Goal: Use online tool/utility: Utilize a website feature to perform a specific function

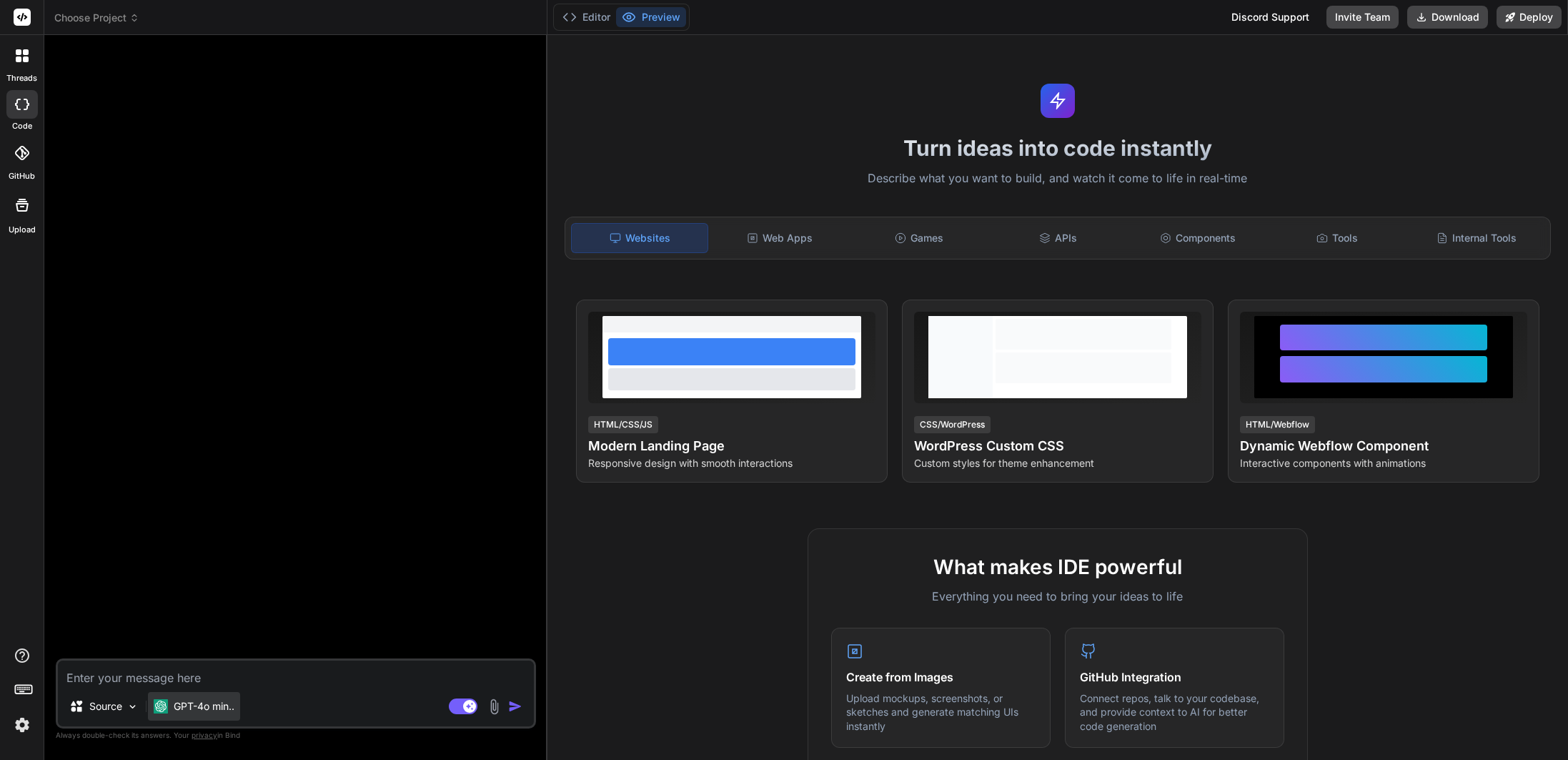
click at [197, 712] on p "GPT-4o min.." at bounding box center [204, 706] width 61 height 14
type textarea "x"
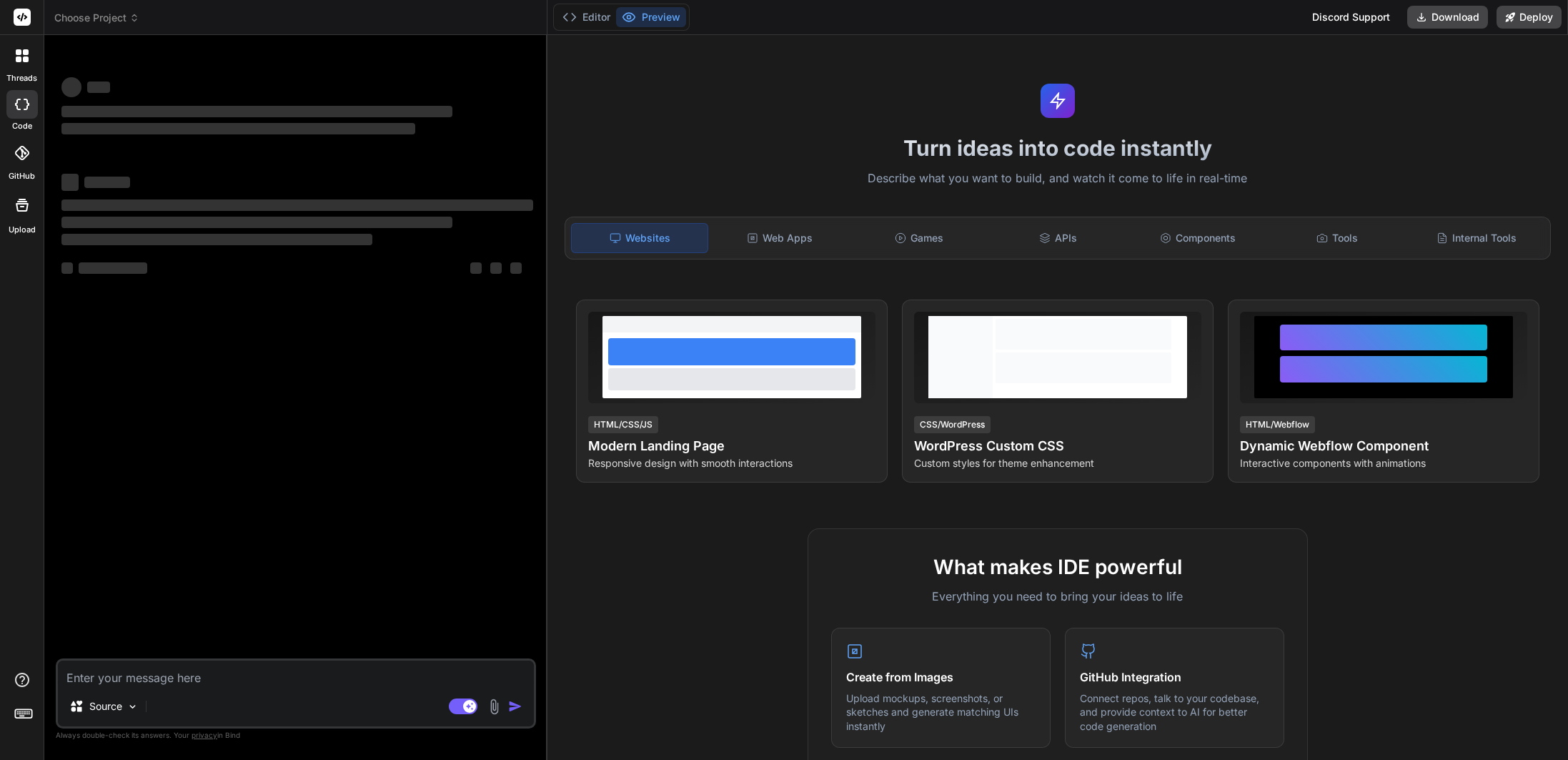
click at [24, 140] on div at bounding box center [22, 153] width 32 height 32
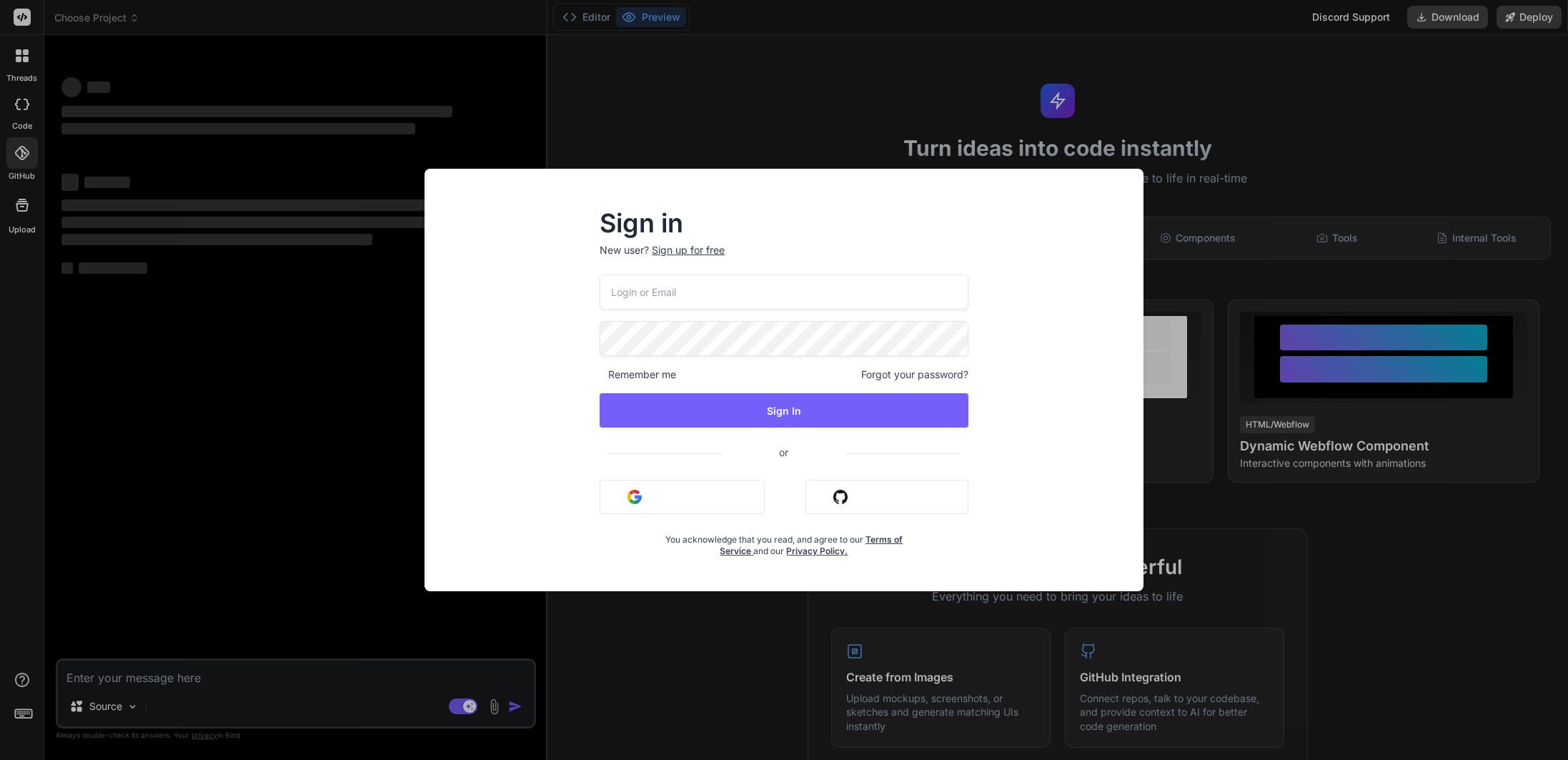
type textarea "x"
type input "mail@ross-sivertsen.com"
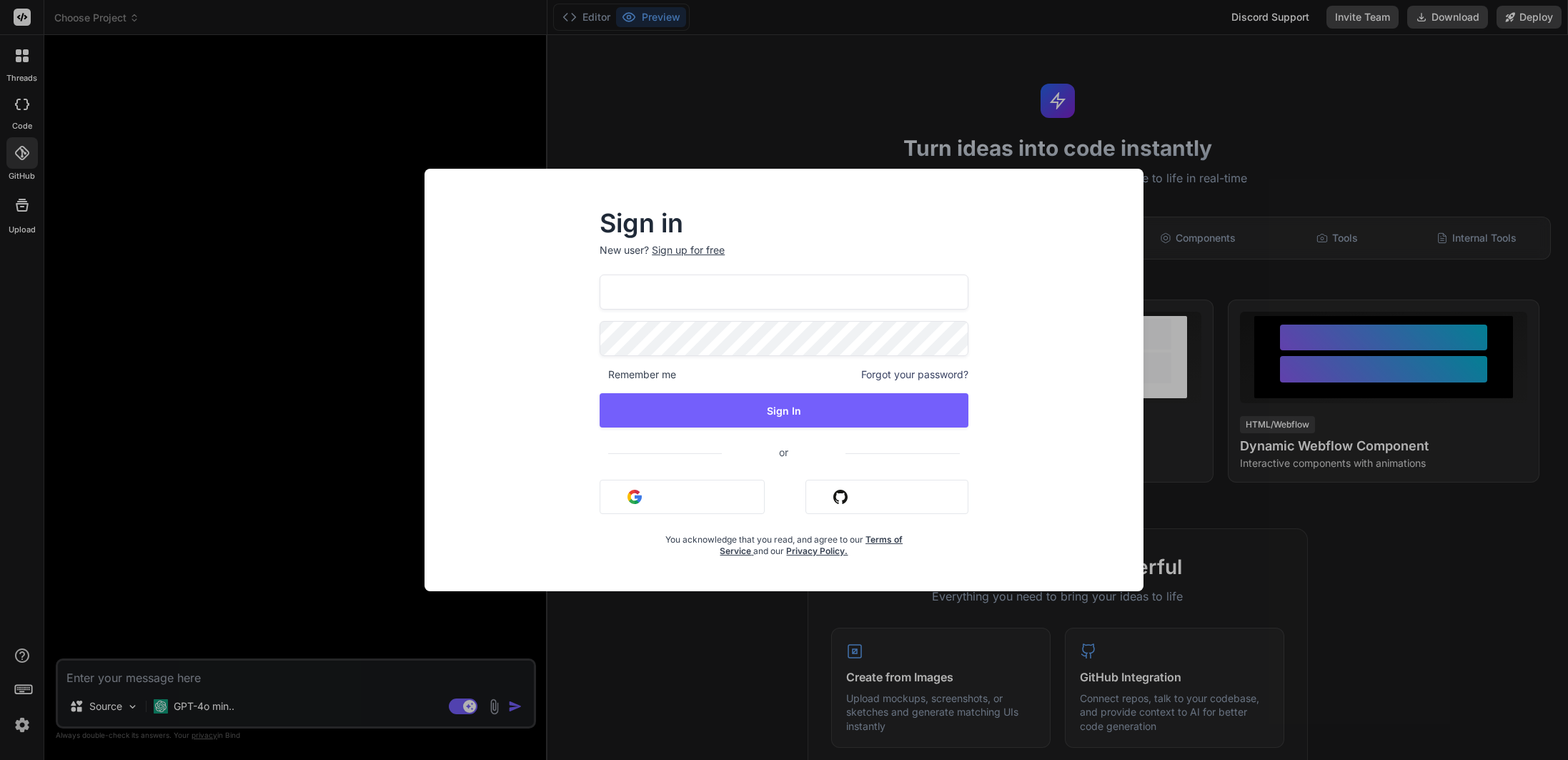
type textarea "x"
click at [599, 274] on div at bounding box center [599, 274] width 0 height 0
click at [1371, 562] on div "Sign in New user? Sign up for free mail@ross-sivertsen.com Remember me Forgot y…" at bounding box center [784, 380] width 1568 height 760
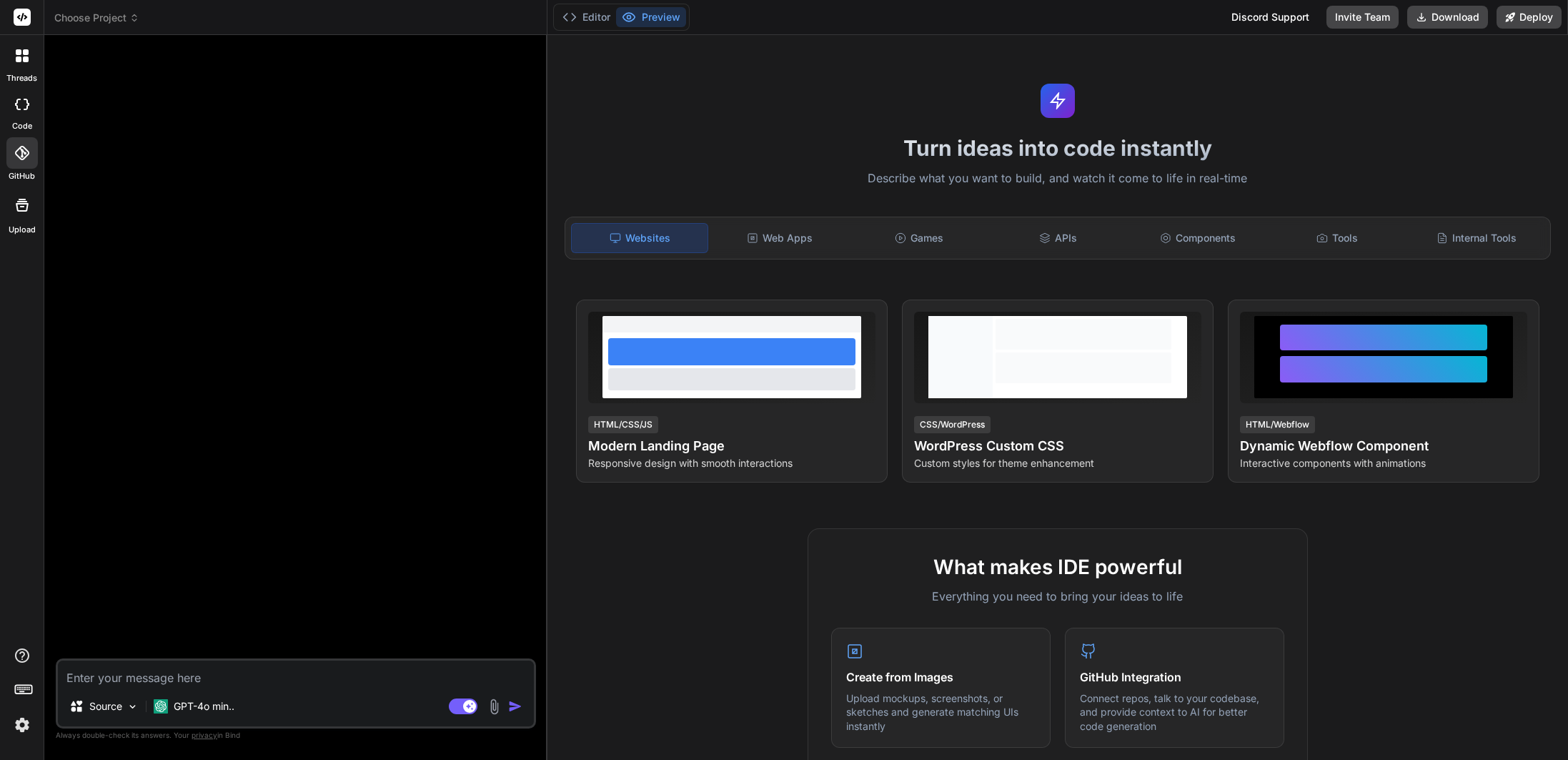
click at [11, 12] on div at bounding box center [22, 17] width 44 height 35
click at [23, 13] on icon at bounding box center [22, 17] width 11 height 9
click at [39, 737] on div "threads code GitHub Upload" at bounding box center [22, 380] width 45 height 760
click at [29, 727] on img at bounding box center [22, 725] width 24 height 24
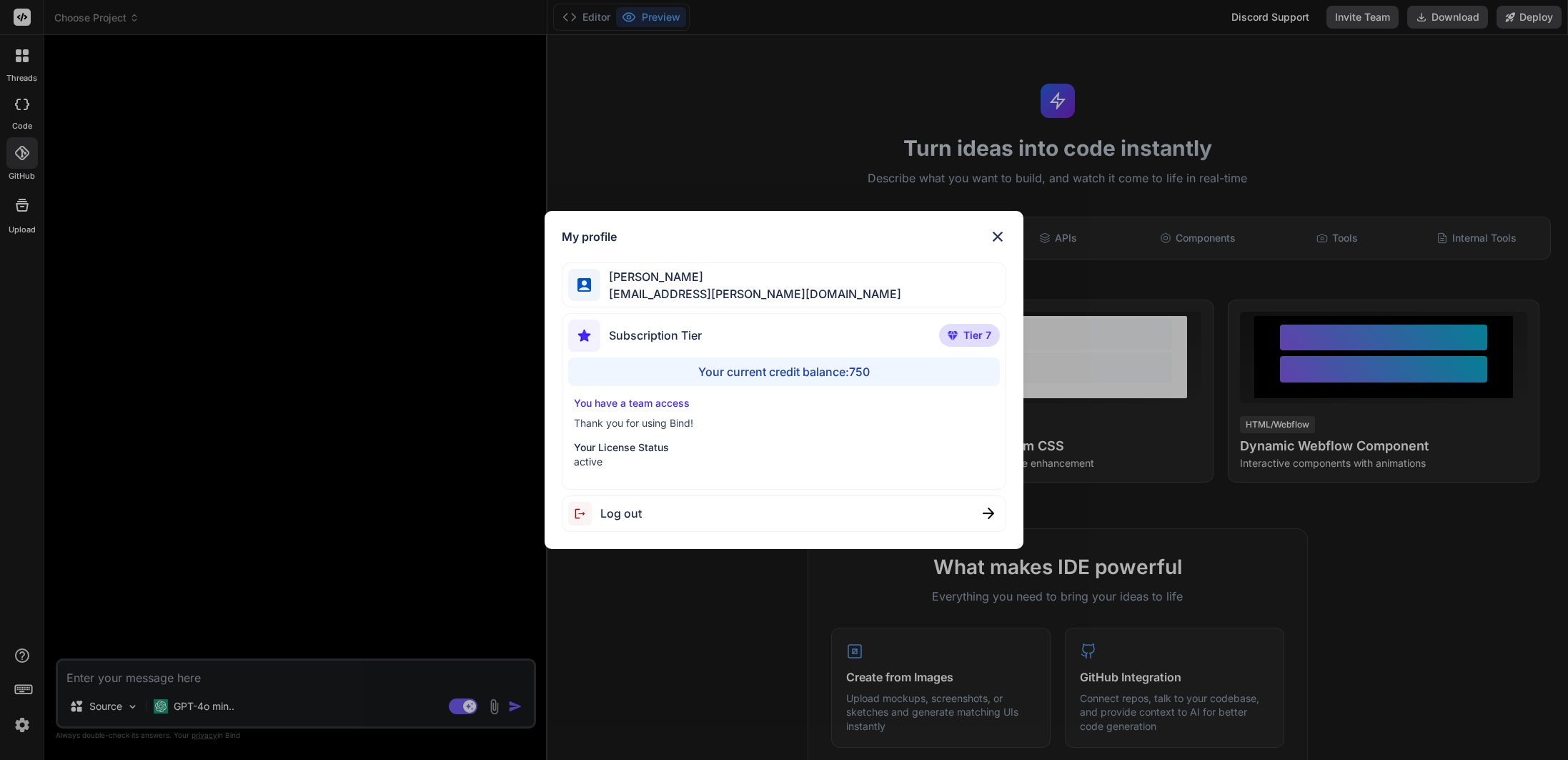
click at [992, 237] on img at bounding box center [997, 236] width 17 height 17
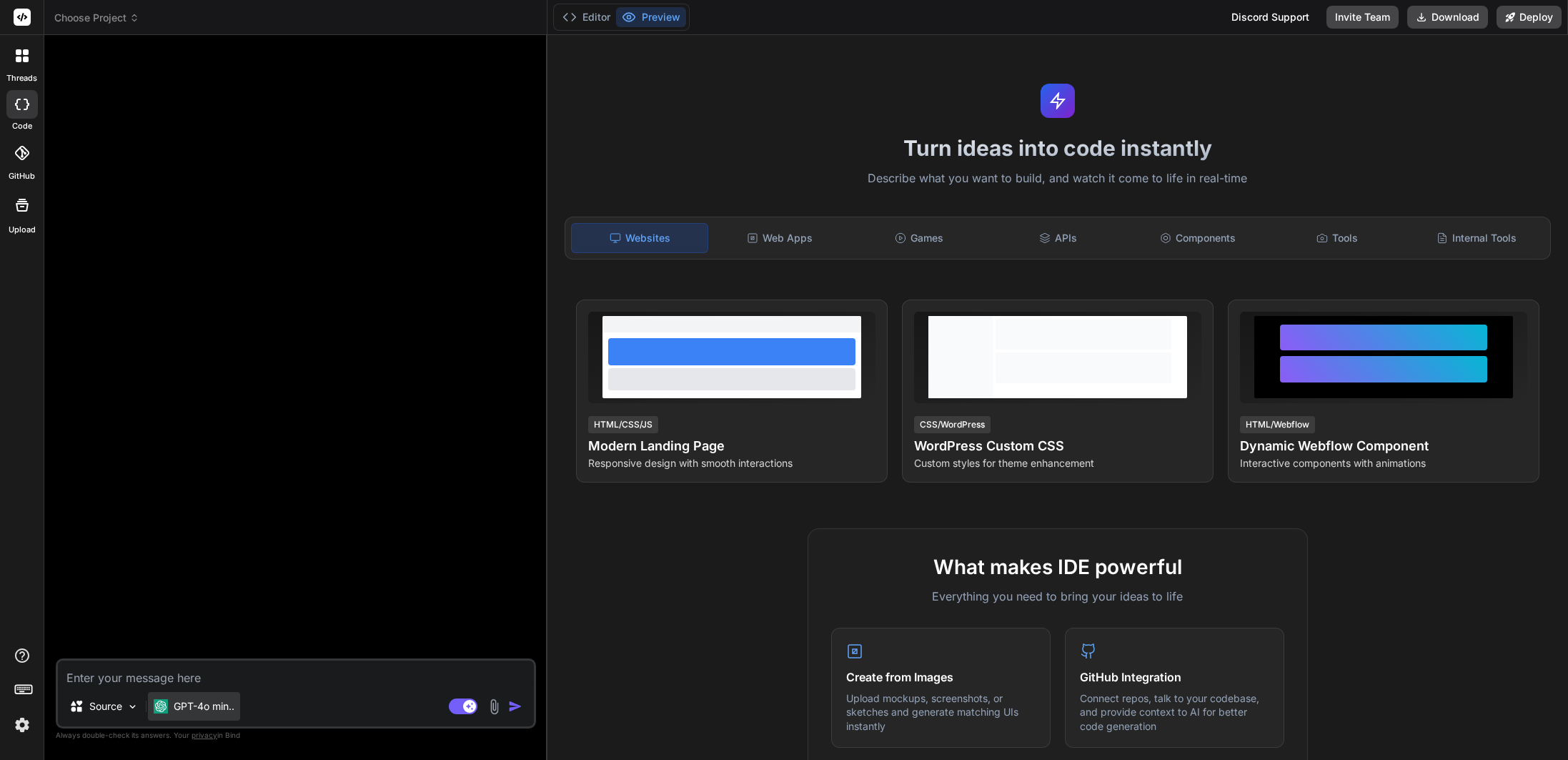
click at [207, 708] on p "GPT-4o min.." at bounding box center [204, 706] width 61 height 14
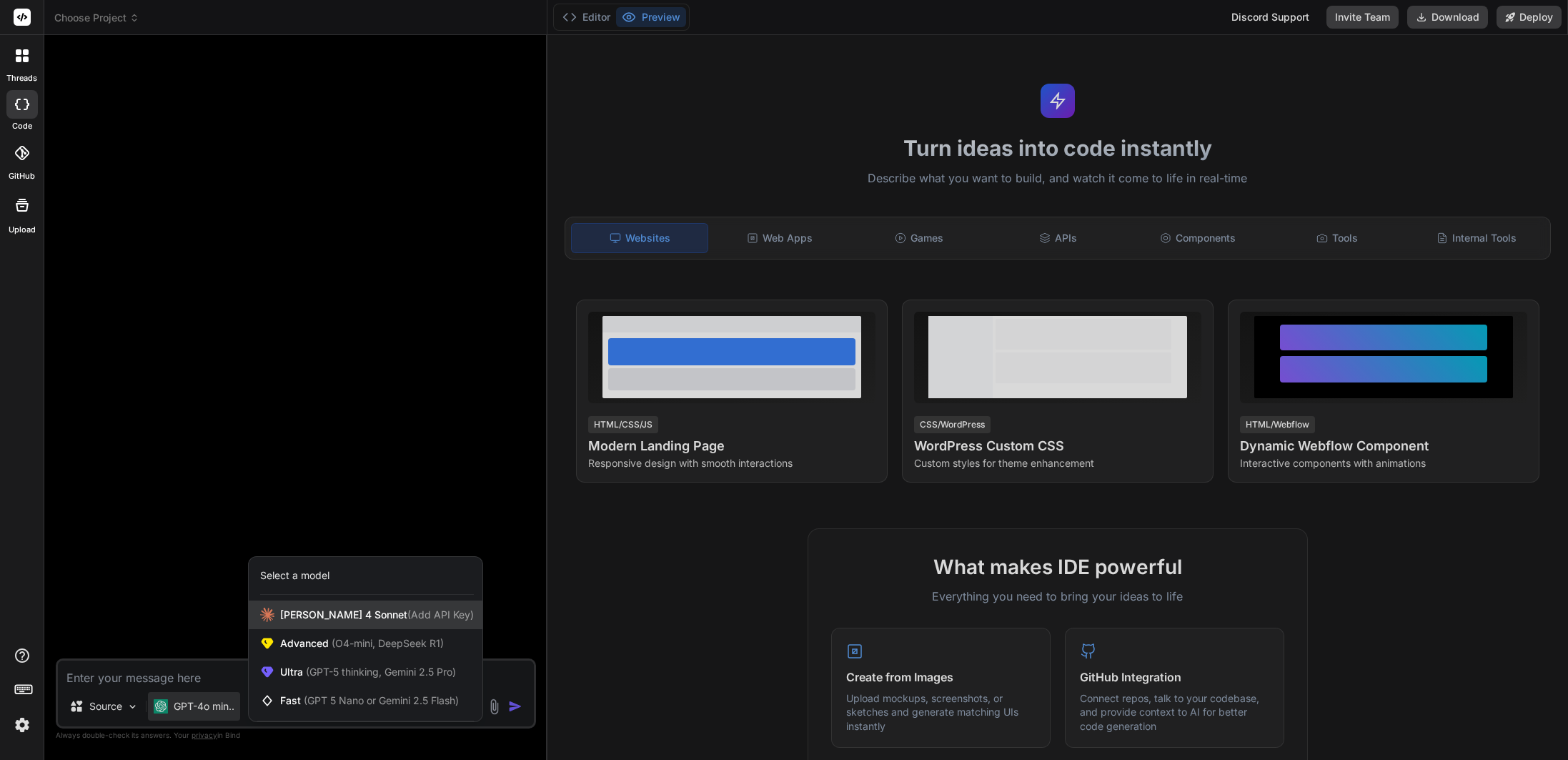
click at [292, 618] on span "Claude 4 Sonnet (Add API Key)" at bounding box center [377, 615] width 194 height 14
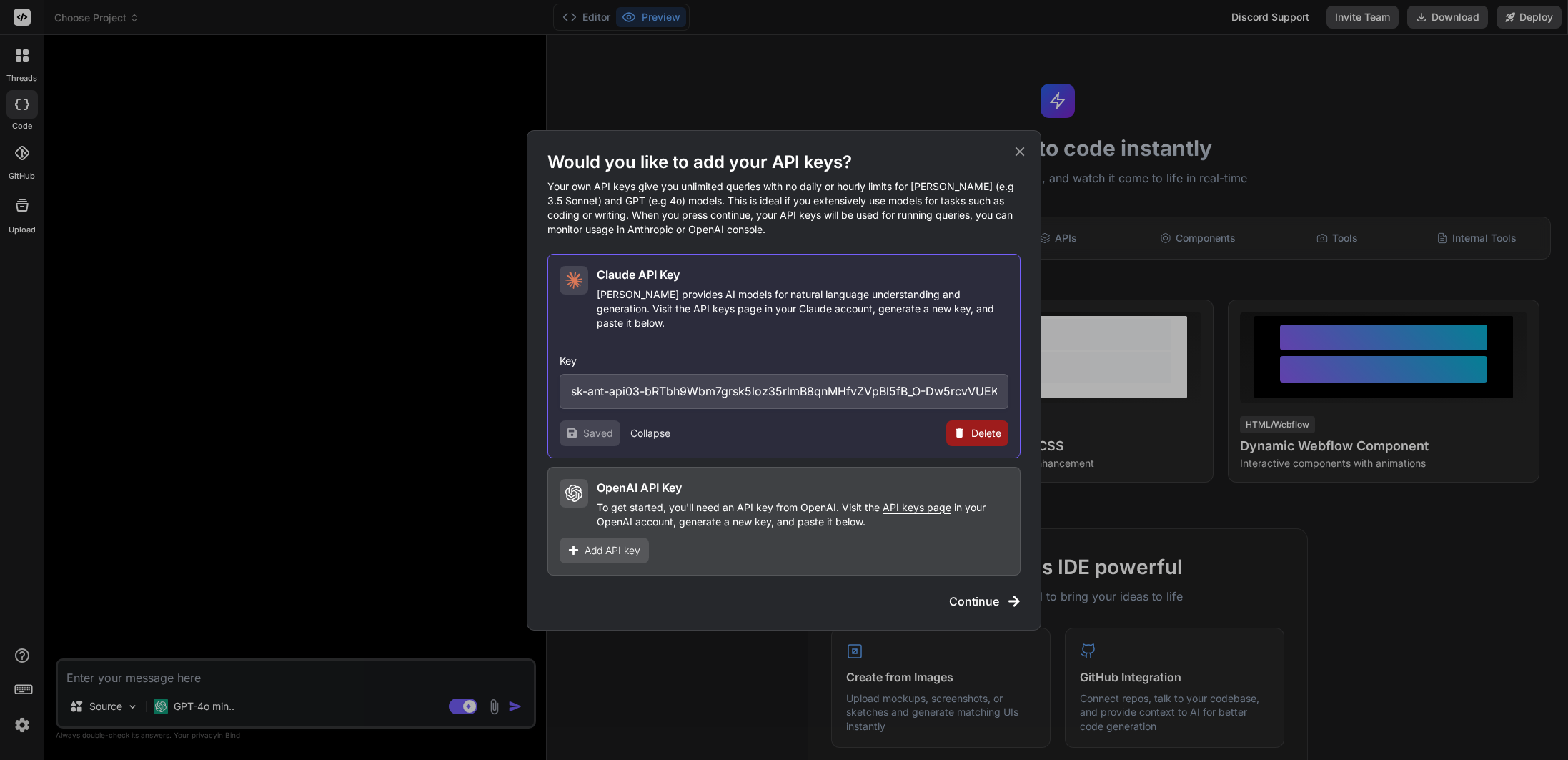
click at [651, 430] on button "Collapse" at bounding box center [650, 433] width 40 height 14
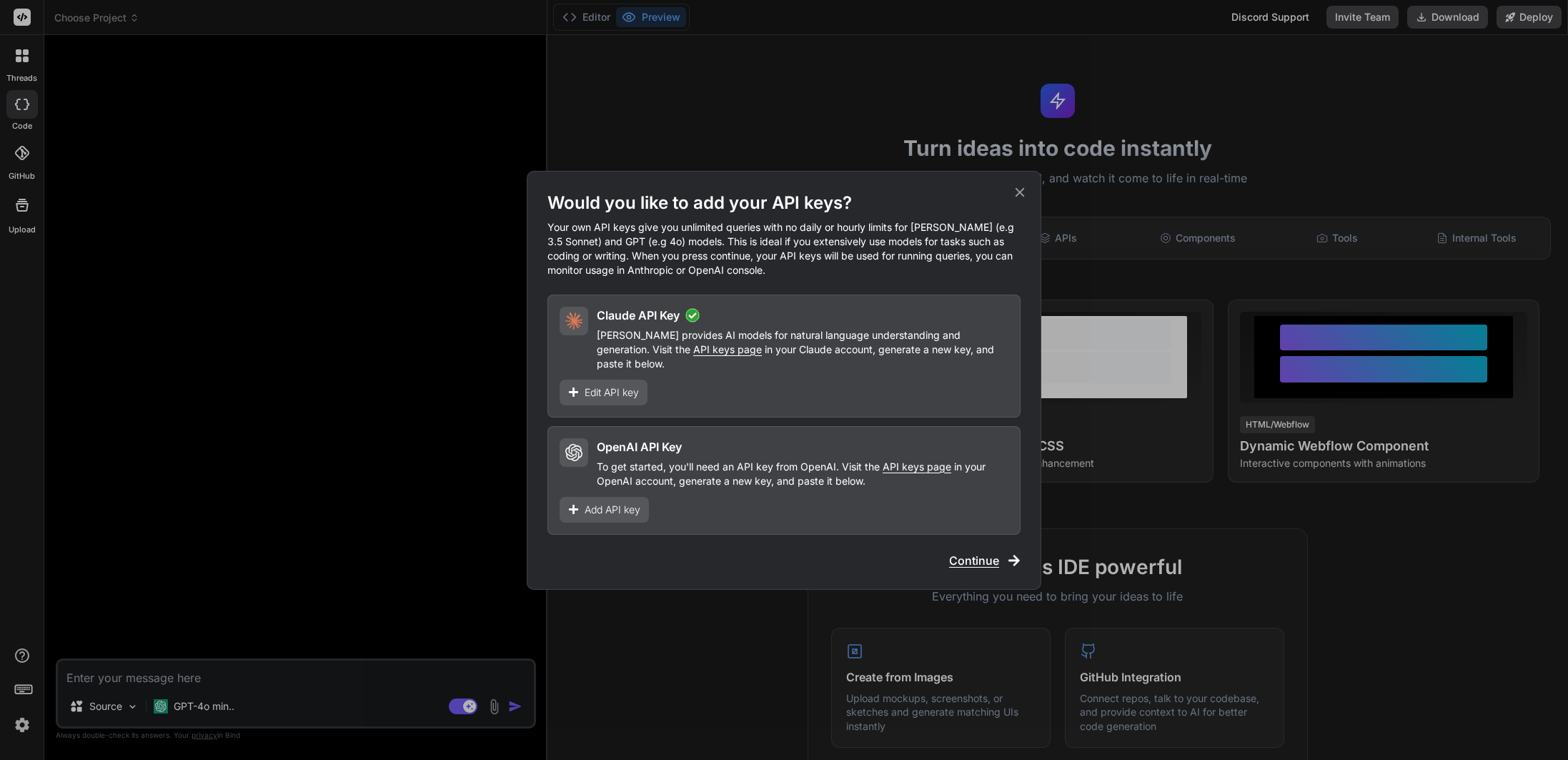
click at [977, 553] on span "Continue" at bounding box center [974, 560] width 50 height 17
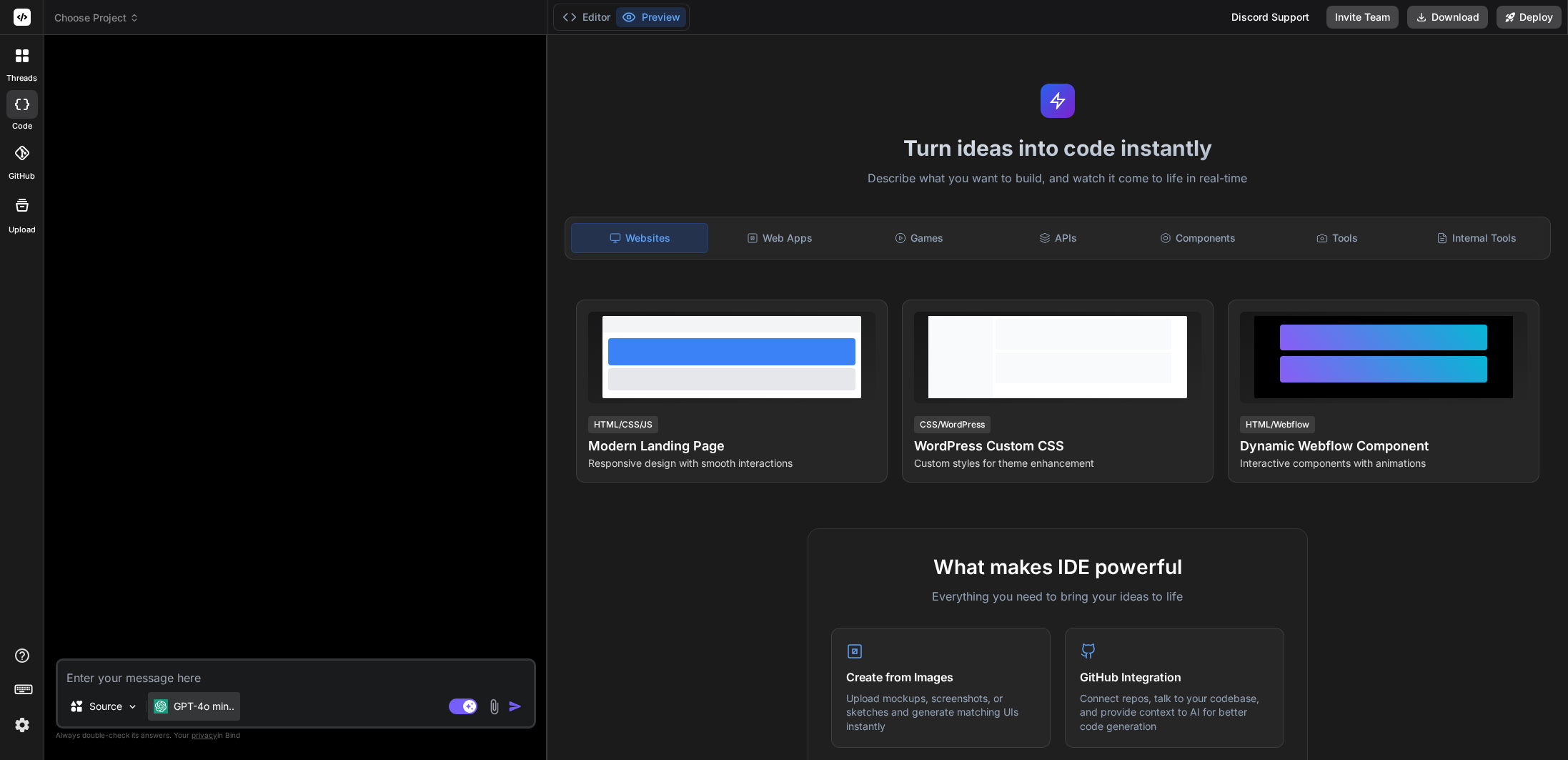
click at [192, 706] on p "GPT-4o min.." at bounding box center [204, 706] width 61 height 14
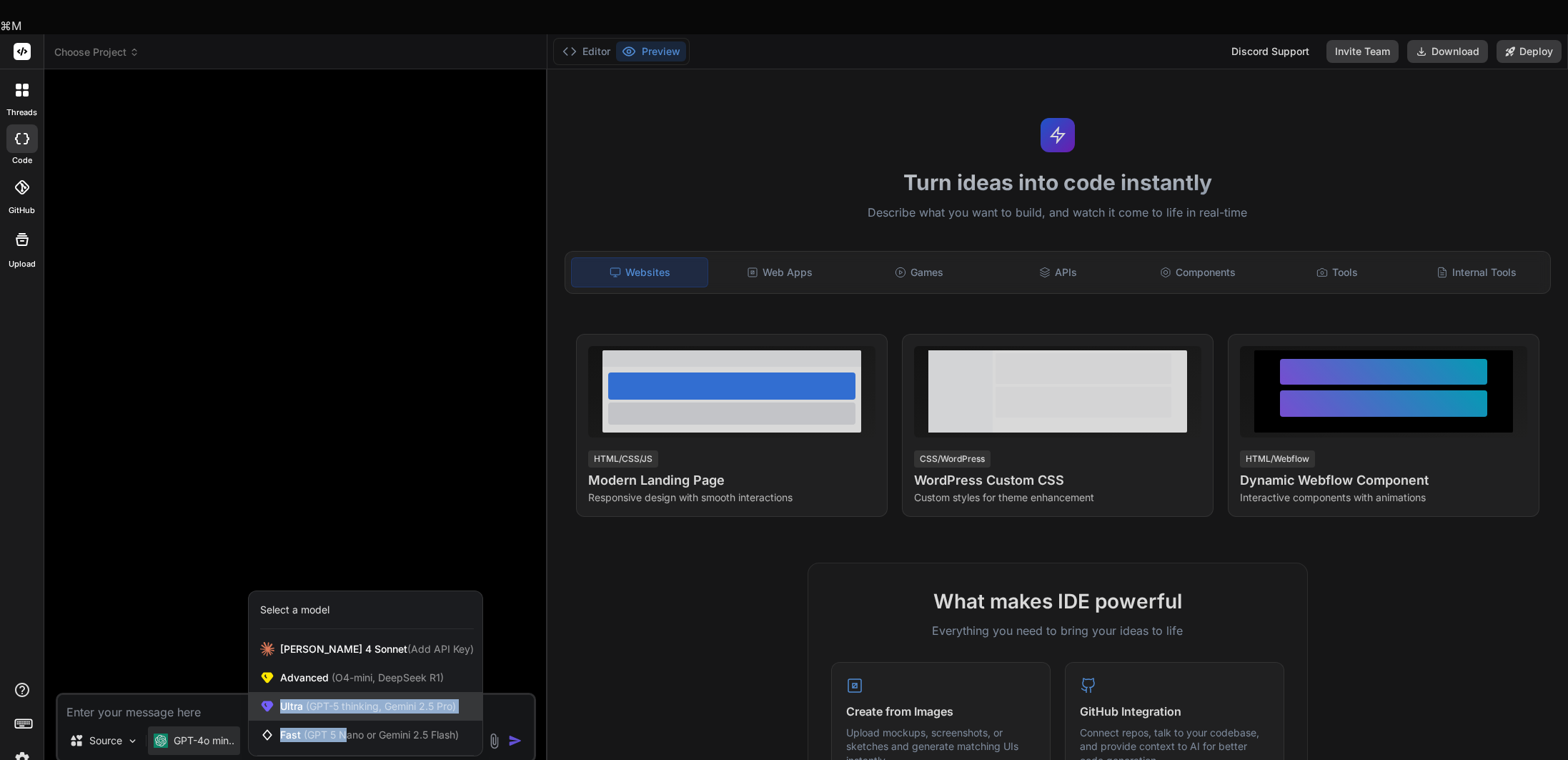
drag, startPoint x: 349, startPoint y: 701, endPoint x: 350, endPoint y: 664, distance: 37.0
click at [350, 664] on div "Claude 4 Sonnet (Add API Key) Advanced (O4-mini, DeepSeek R1) Ultra (GPT-5 thin…" at bounding box center [365, 692] width 233 height 114
click at [397, 363] on div at bounding box center [784, 380] width 1568 height 760
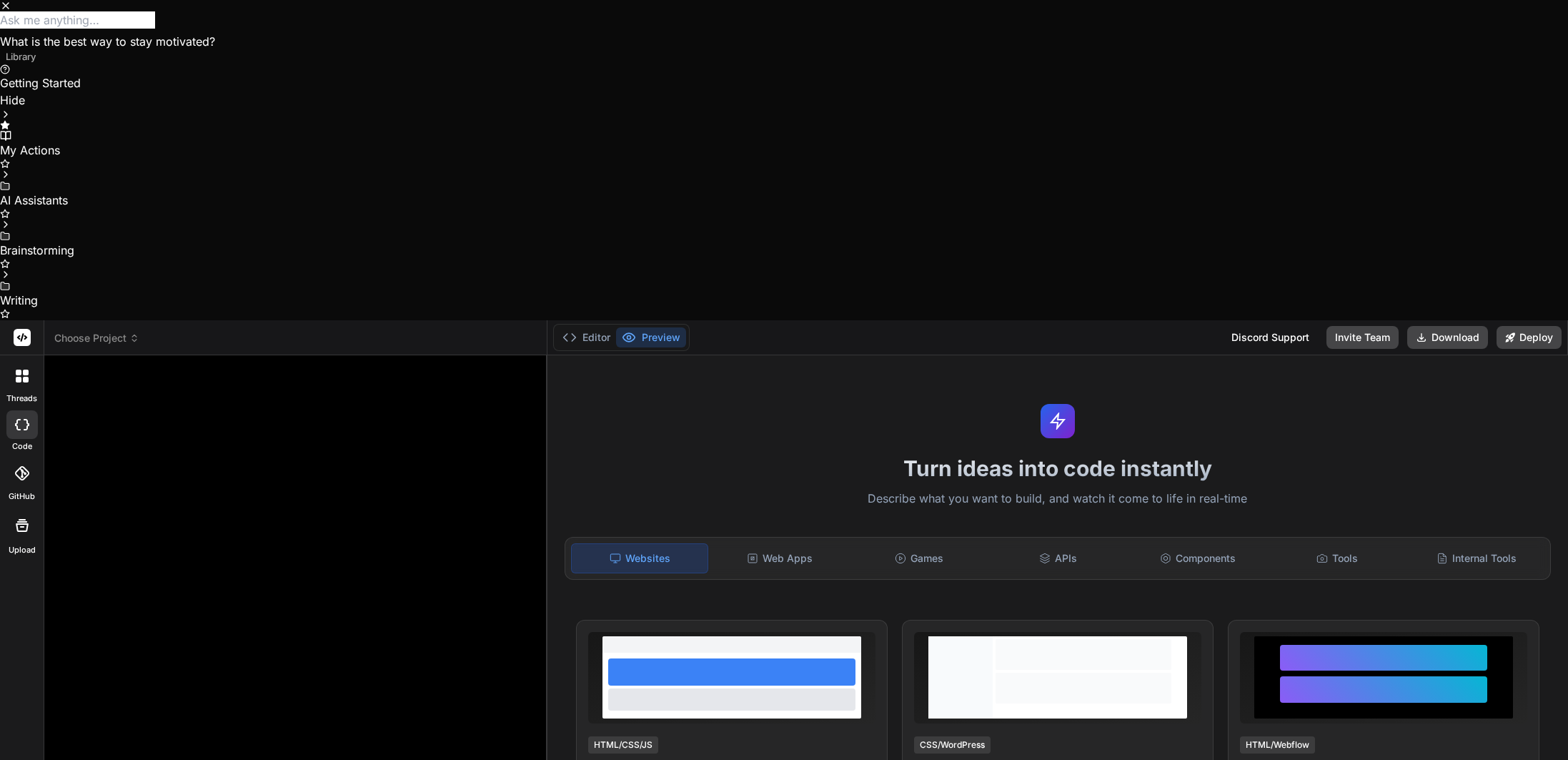
click at [11, 11] on icon "Close" at bounding box center [6, 6] width 11 height 11
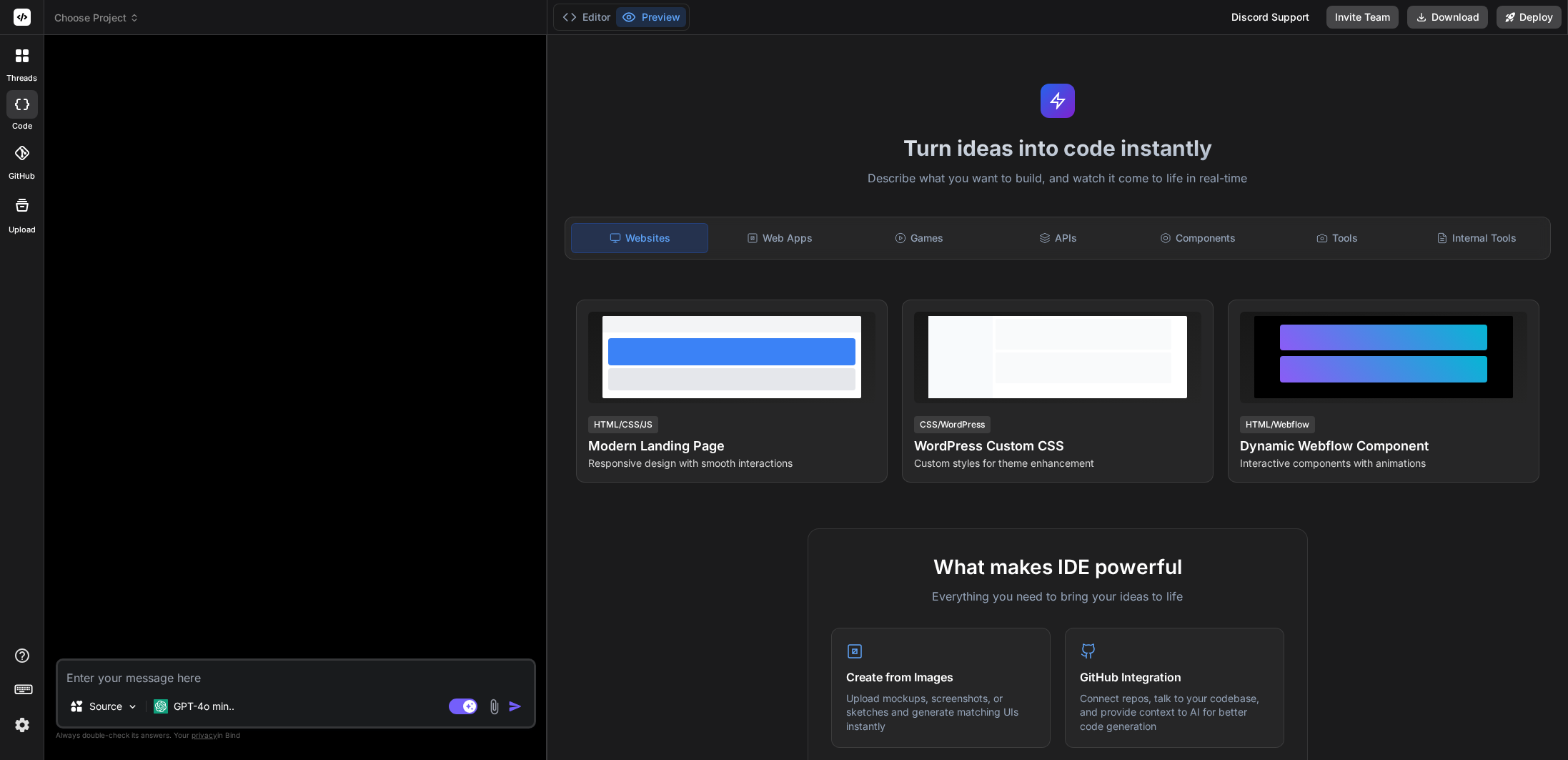
type textarea "x"
